Goal: Task Accomplishment & Management: Use online tool/utility

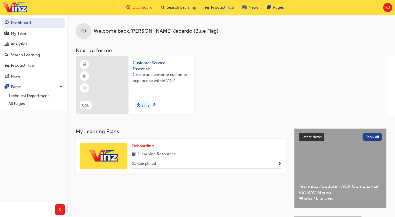
click at [386, 8] on span "RJ" at bounding box center [387, 7] width 5 height 6
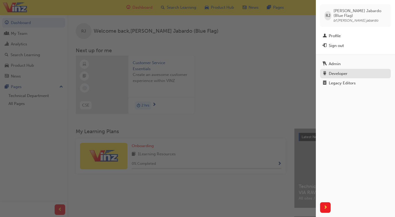
click at [344, 72] on div "Developer" at bounding box center [338, 74] width 19 height 6
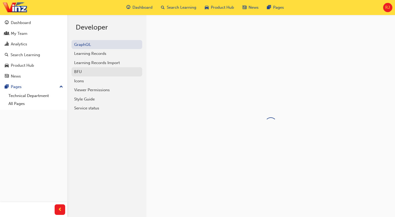
click at [88, 73] on div "BFU" at bounding box center [106, 72] width 65 height 6
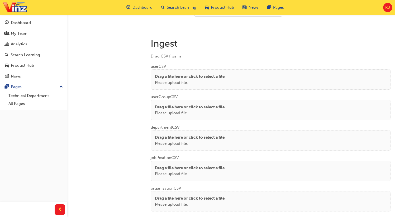
scroll to position [383, 0]
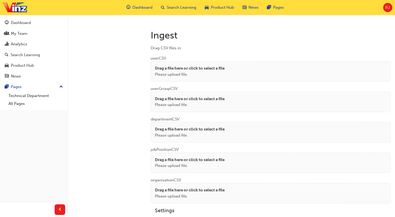
click at [187, 73] on p "Please upload file." at bounding box center [190, 74] width 70 height 6
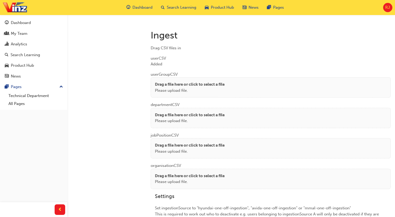
click at [171, 88] on p "Please upload file." at bounding box center [190, 91] width 70 height 6
click at [188, 112] on p "Drag a file here or click to select a file" at bounding box center [190, 115] width 70 height 6
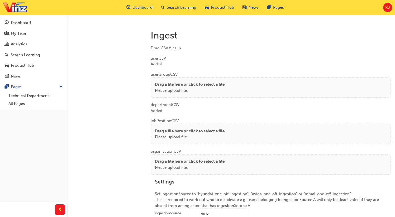
click at [168, 128] on p "Drag a file here or click to select a file" at bounding box center [190, 131] width 70 height 6
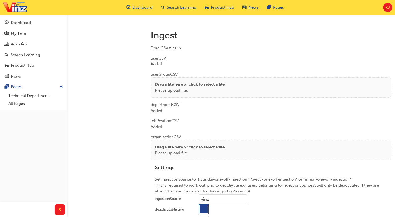
click at [162, 145] on p "Drag a file here or click to select a file" at bounding box center [190, 147] width 70 height 6
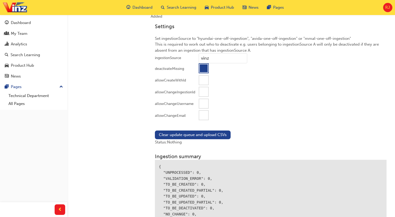
scroll to position [516, 0]
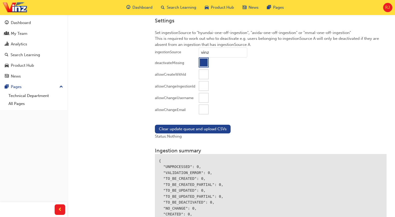
click at [203, 107] on div at bounding box center [203, 109] width 9 height 9
click at [198, 129] on button "Clear update queue and upload CSVs" at bounding box center [193, 129] width 76 height 9
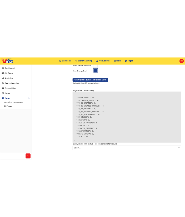
scroll to position [598, 0]
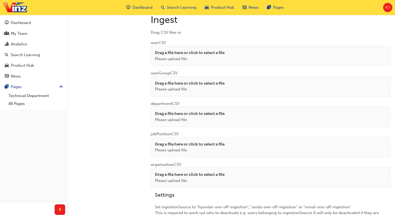
scroll to position [399, 0]
click at [178, 59] on p "Please upload file." at bounding box center [190, 58] width 70 height 6
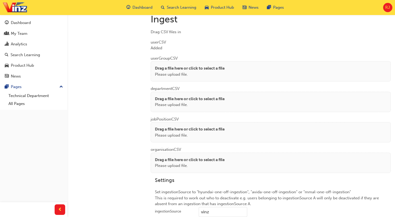
click at [161, 96] on p "Drag a file here or click to select a file" at bounding box center [190, 99] width 70 height 6
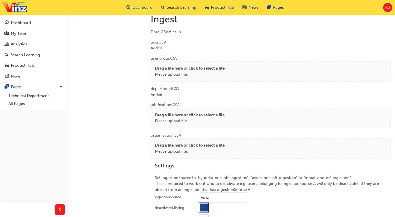
click at [163, 113] on p "Drag a file here or click to select a file" at bounding box center [190, 115] width 70 height 6
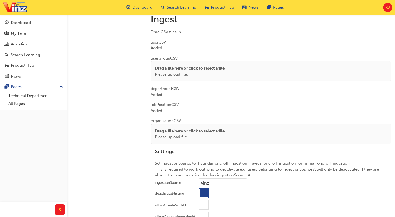
click at [173, 124] on div "Drag a file here or click to select a file Please upload file." at bounding box center [271, 134] width 240 height 20
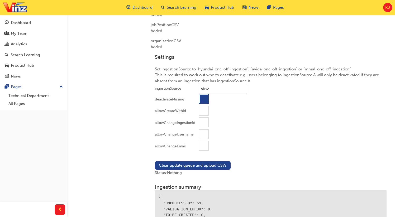
scroll to position [494, 0]
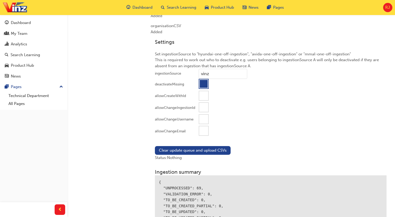
click at [201, 132] on div at bounding box center [203, 130] width 9 height 9
click at [194, 148] on button "Clear update queue and upload CSVs" at bounding box center [193, 150] width 76 height 9
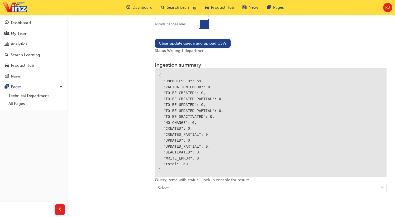
scroll to position [622, 0]
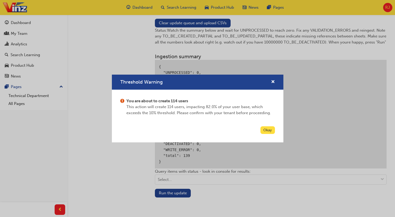
click at [265, 131] on button "Okay" at bounding box center [267, 130] width 15 height 8
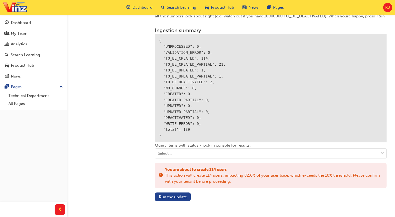
scroll to position [652, 0]
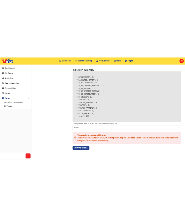
scroll to position [671, 0]
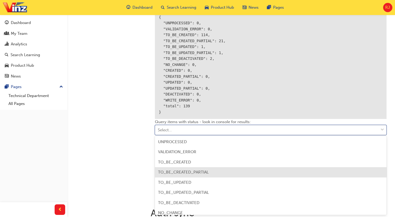
click at [186, 171] on span "TO_BE_CREATED_PARTIAL" at bounding box center [183, 172] width 51 height 5
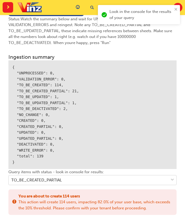
scroll to position [721, 0]
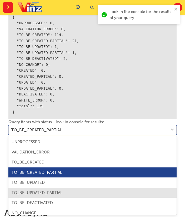
click at [109, 192] on div "TO_BE_UPDATED_PARTIAL" at bounding box center [92, 193] width 168 height 10
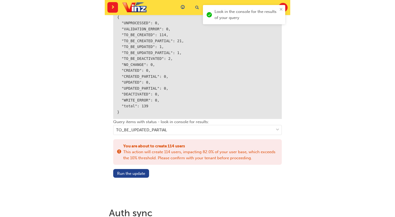
scroll to position [700, 0]
